Goal: Transaction & Acquisition: Purchase product/service

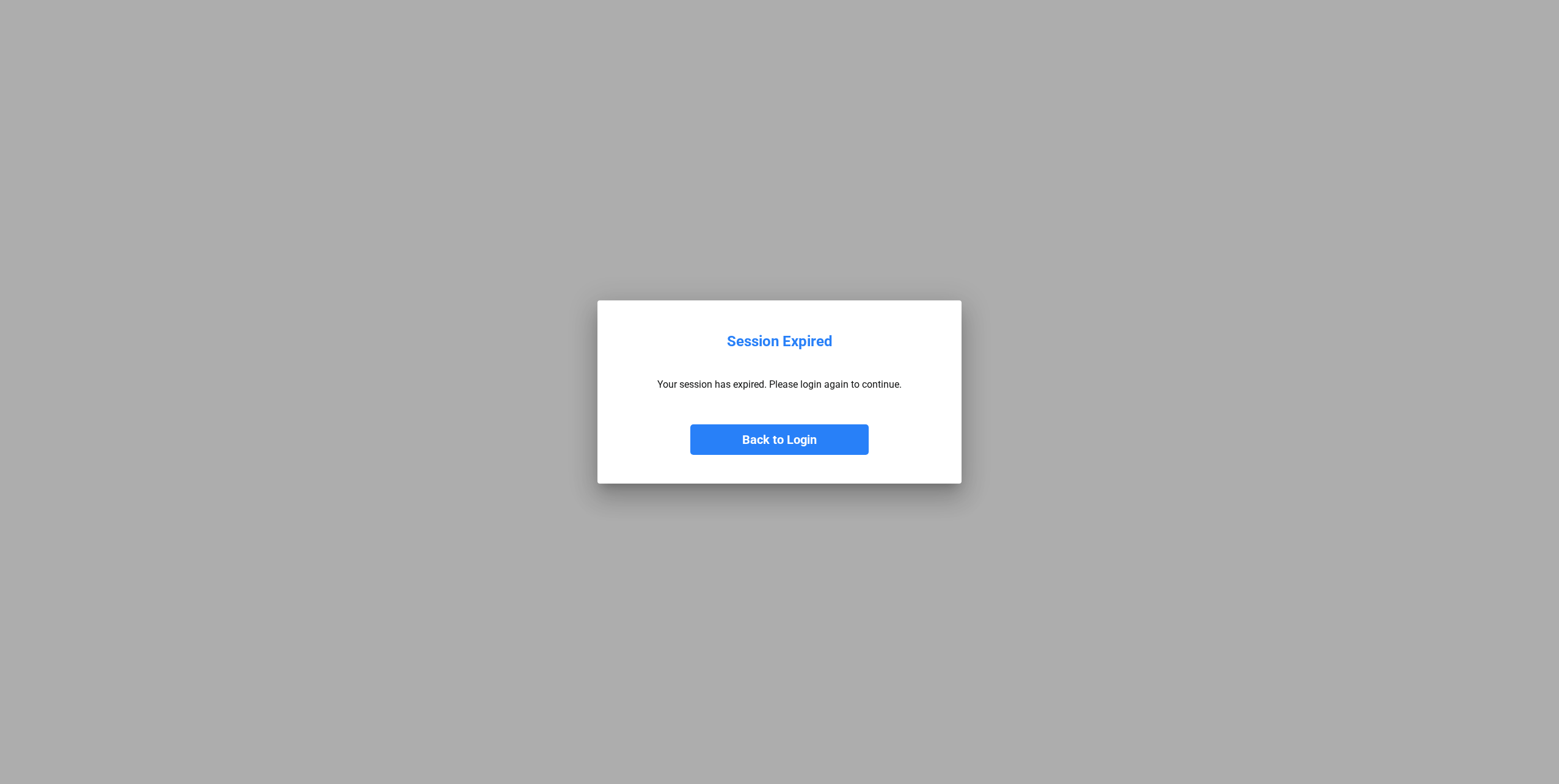
click at [798, 447] on button "Back to Login" at bounding box center [780, 440] width 178 height 30
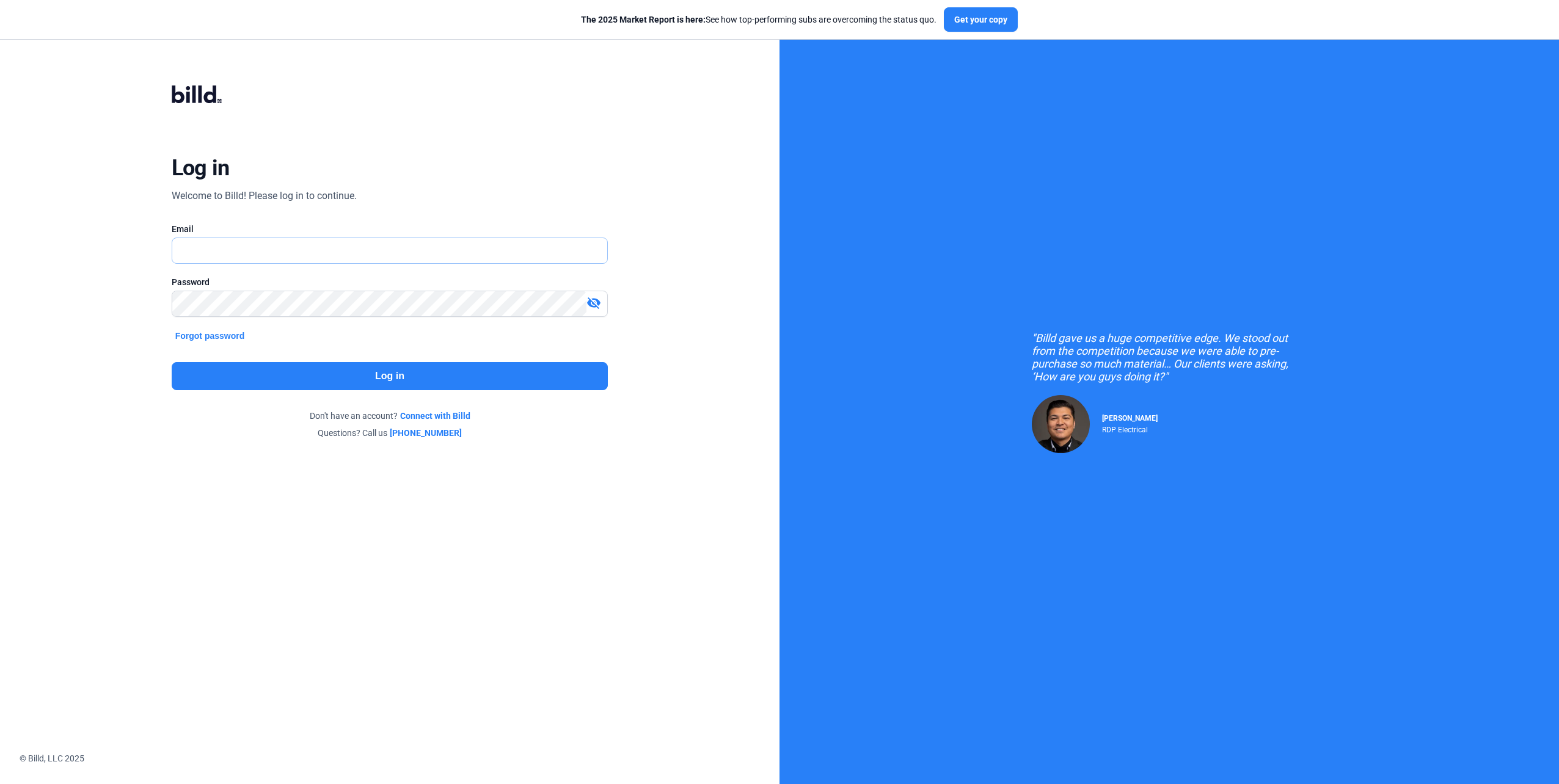
type input "[EMAIL_ADDRESS][DOMAIN_NAME]"
click at [425, 383] on button "Log in" at bounding box center [390, 376] width 437 height 28
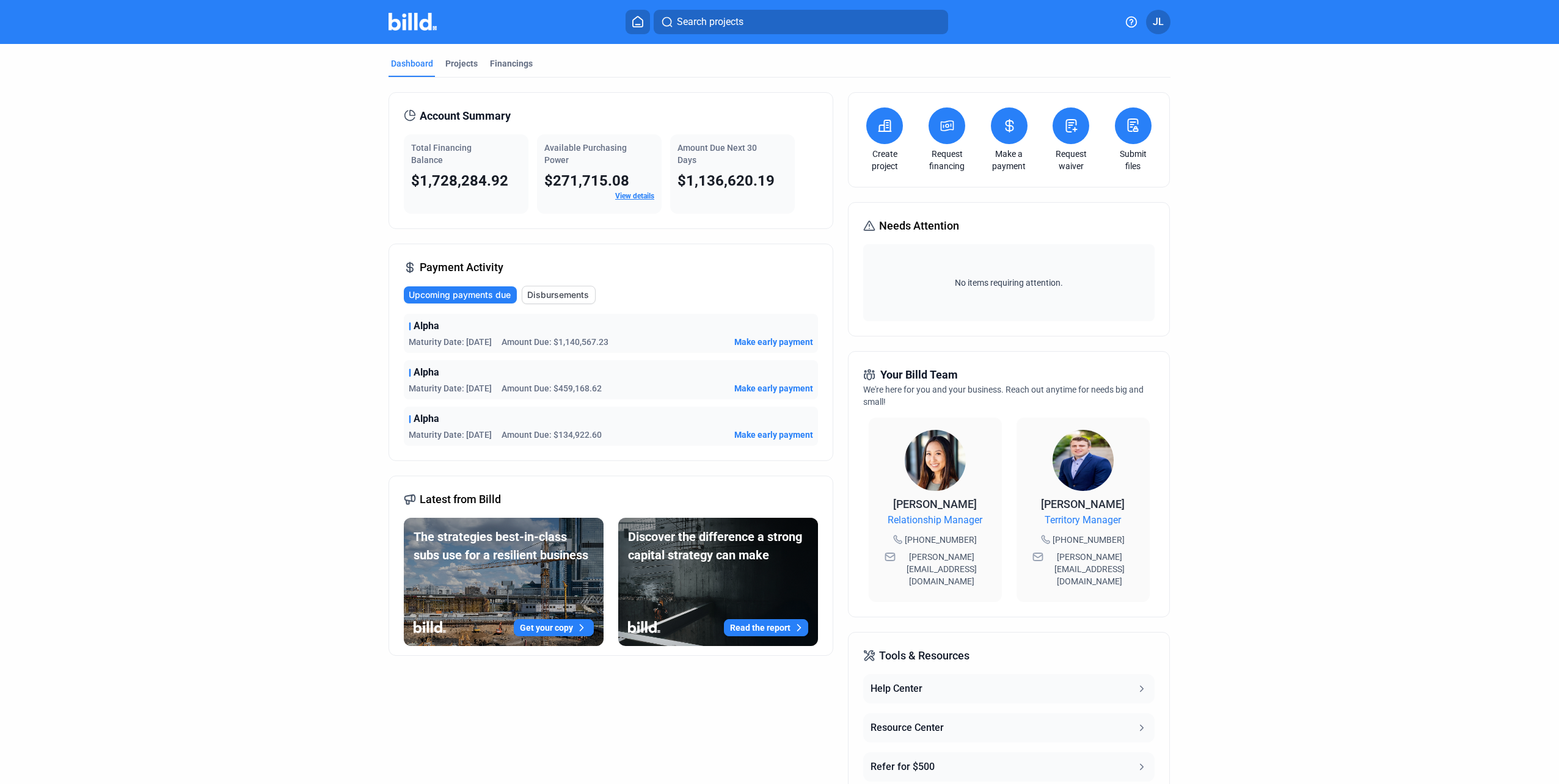
click at [775, 339] on span "Make early payment" at bounding box center [773, 342] width 79 height 12
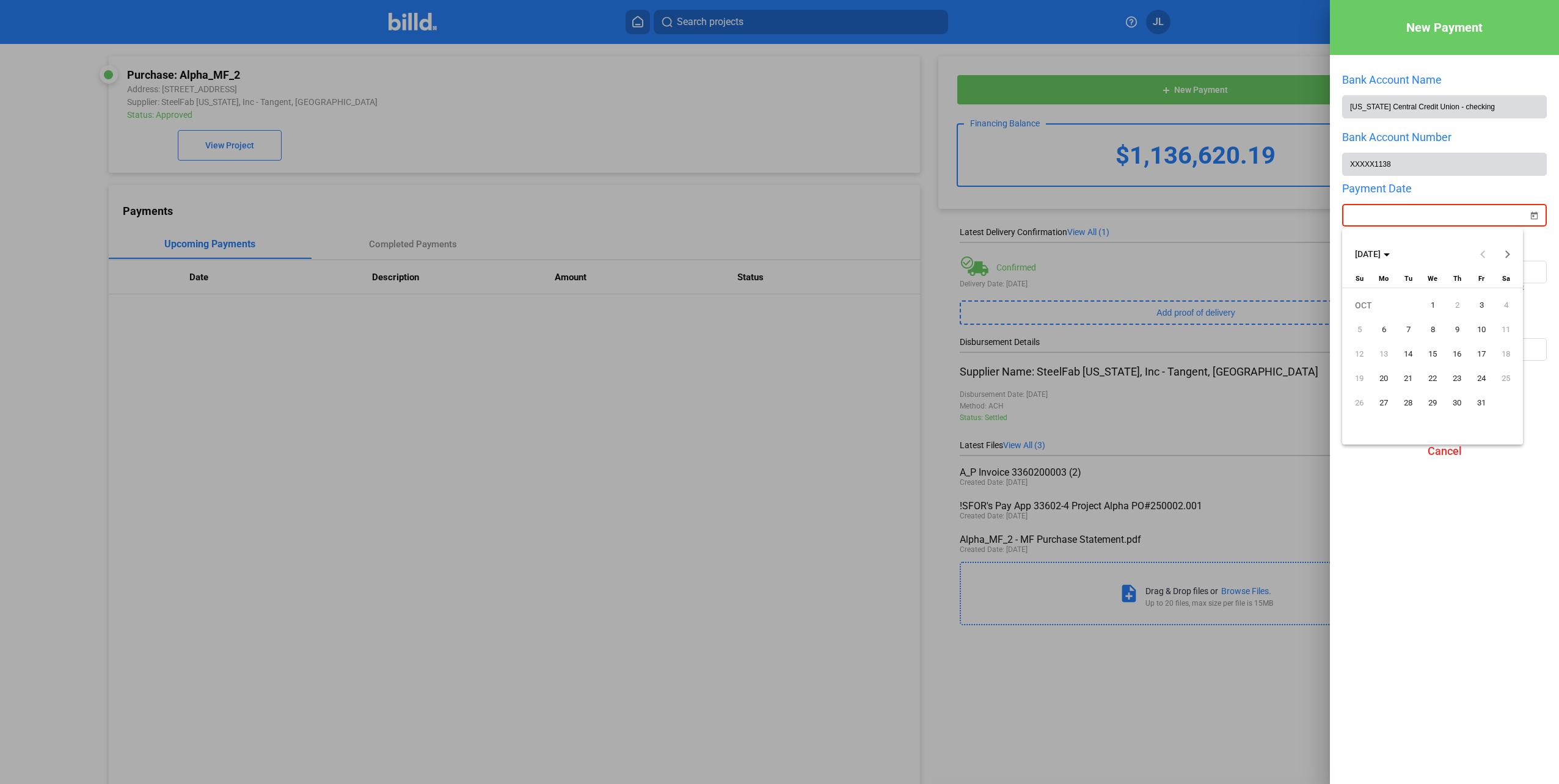
click at [1465, 219] on div "New Payment Bank Account Name [US_STATE] Central Credit Union - checking Bank A…" at bounding box center [780, 392] width 1559 height 784
click at [1433, 308] on span "1" at bounding box center [1432, 305] width 22 height 22
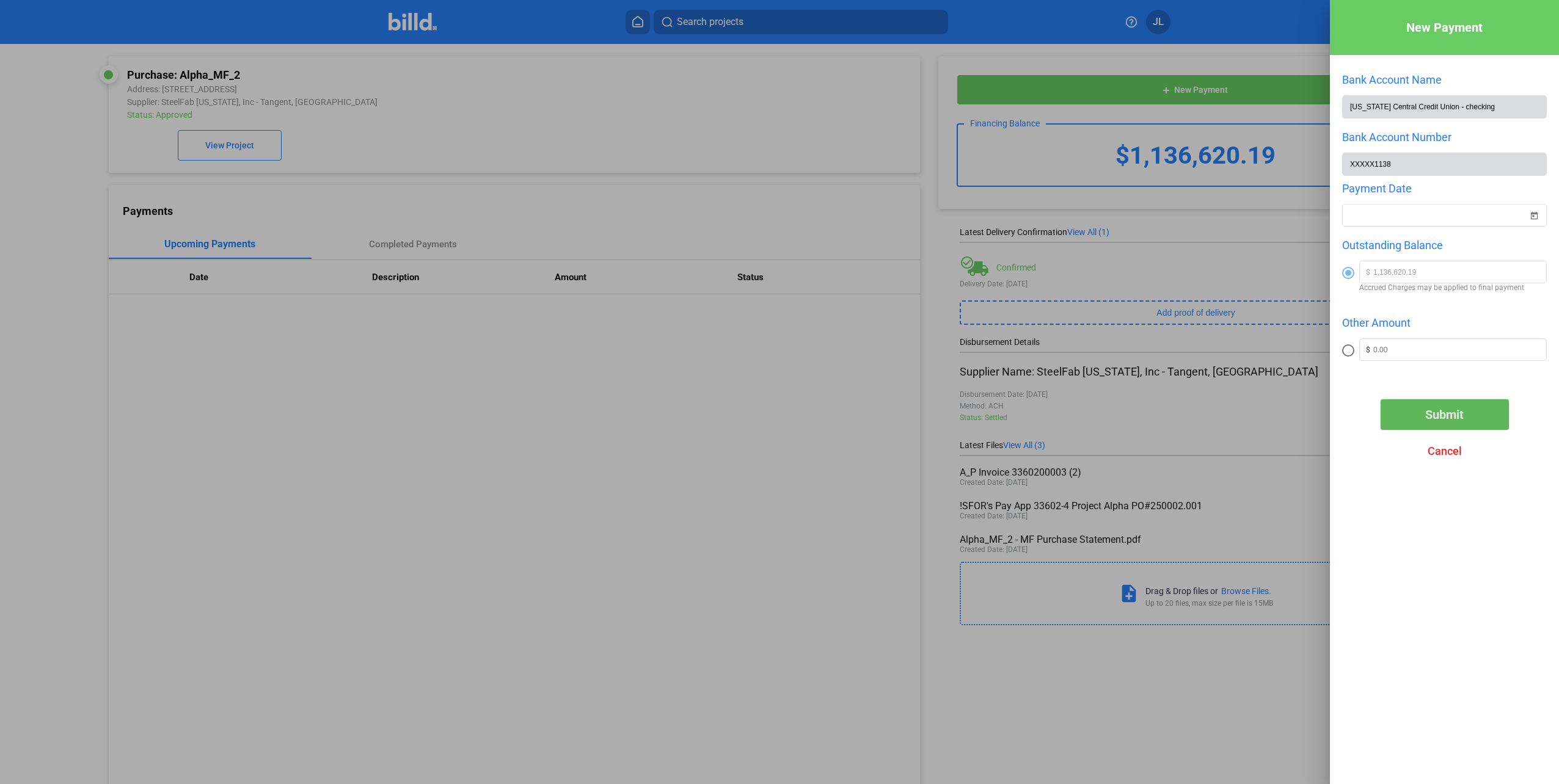
click at [1431, 414] on span "Submit" at bounding box center [1444, 414] width 39 height 14
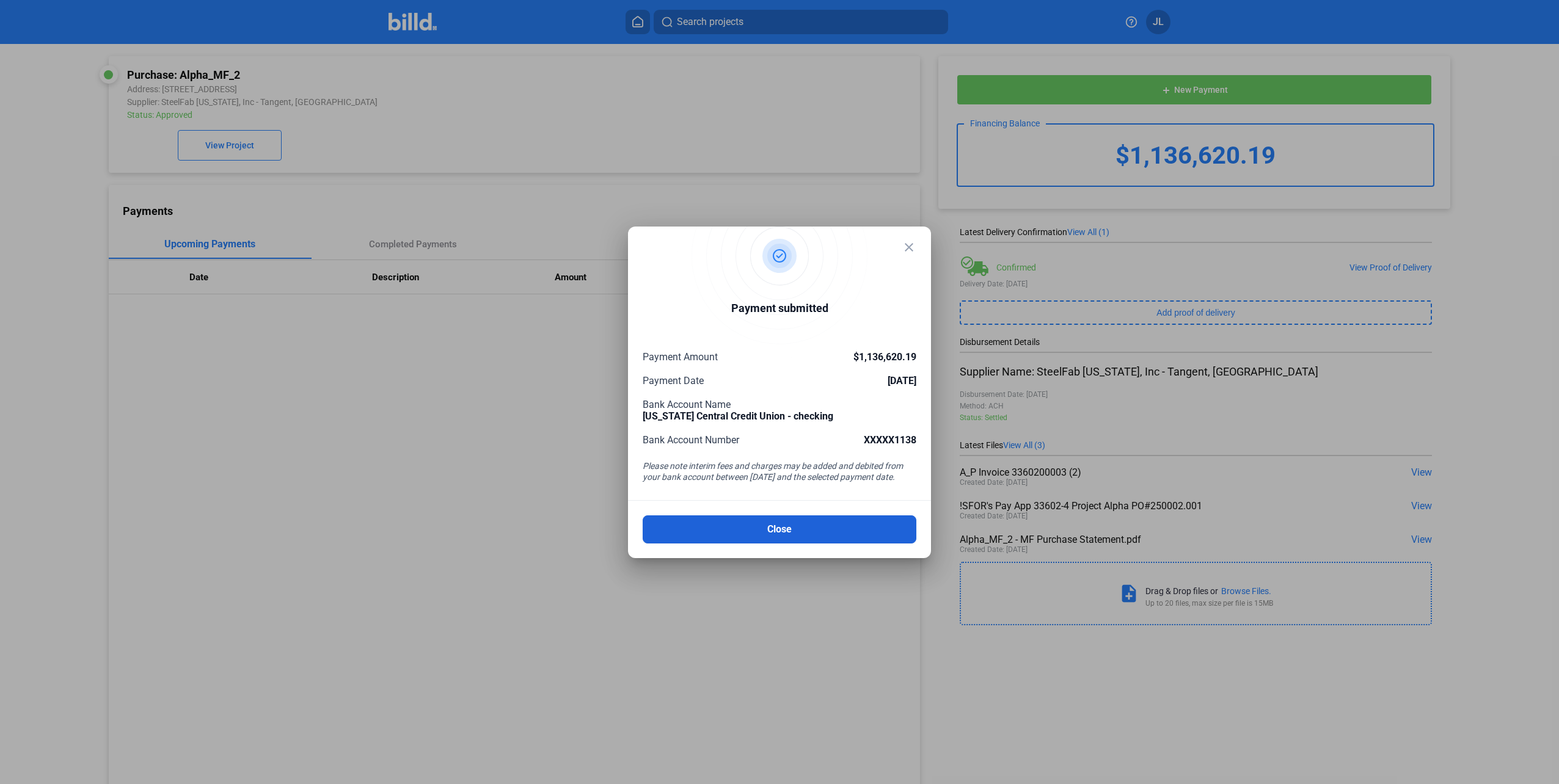
click at [805, 524] on button "Close" at bounding box center [780, 529] width 274 height 28
